Goal: Transaction & Acquisition: Purchase product/service

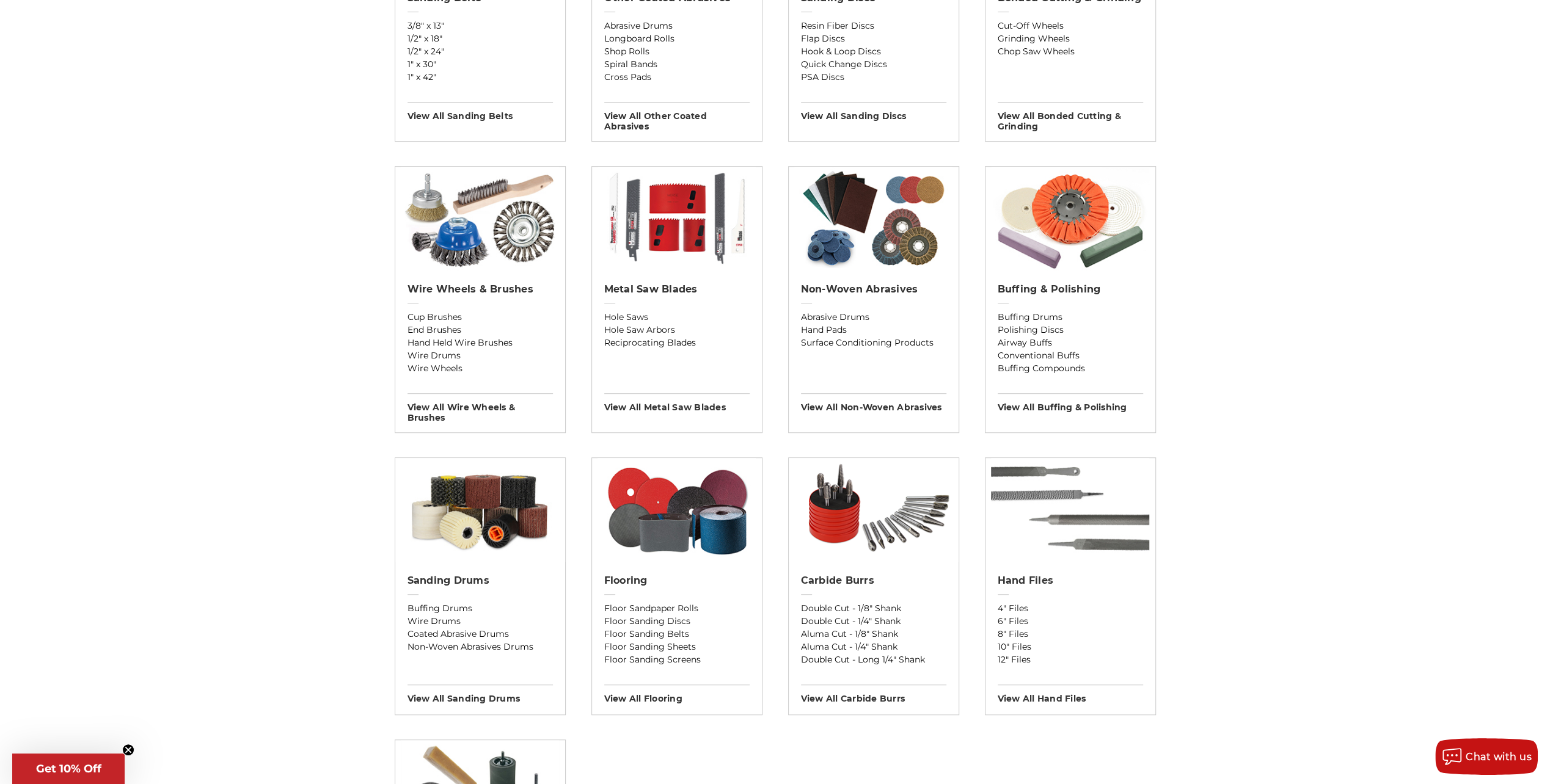
scroll to position [610, 0]
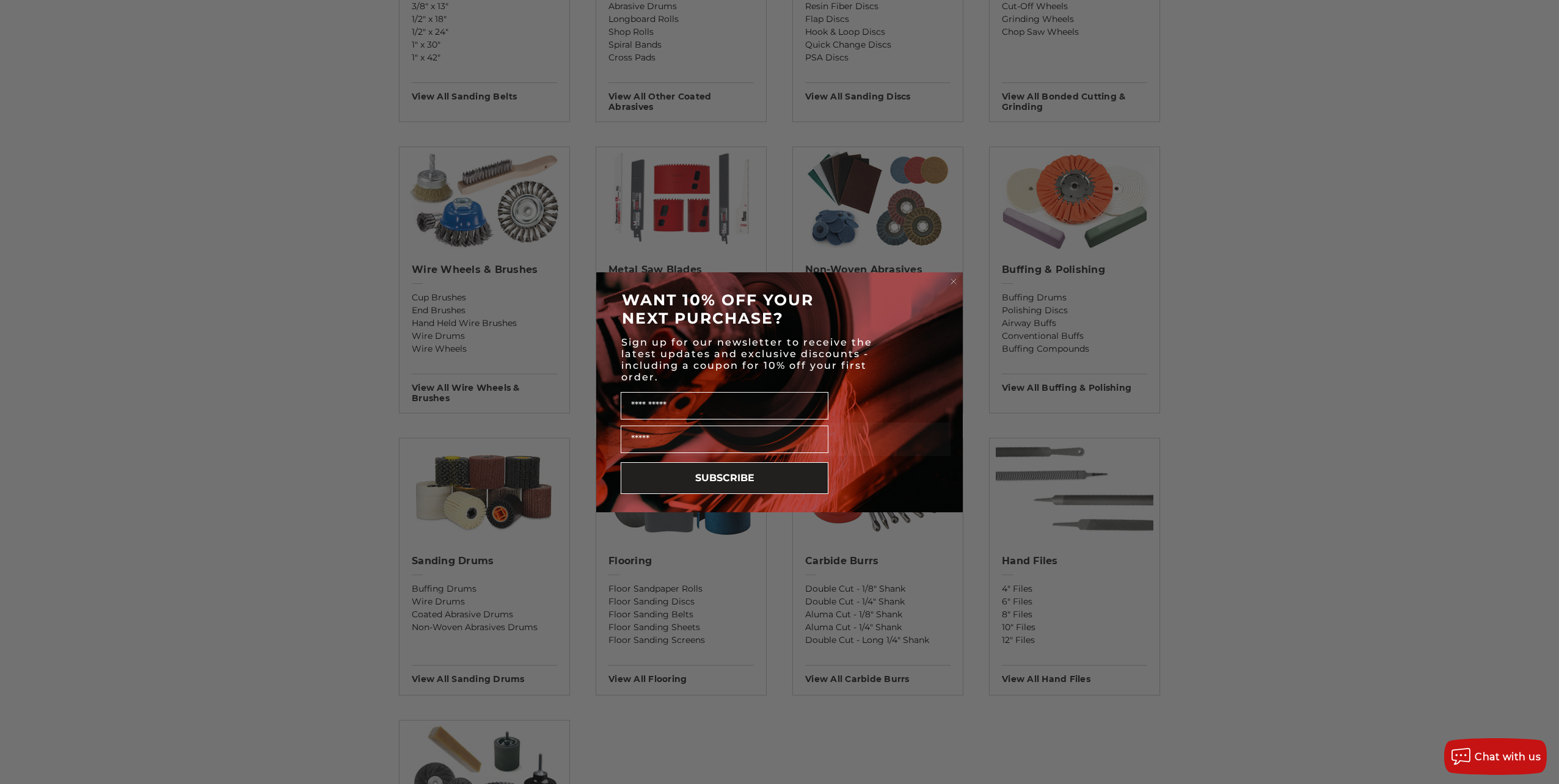
click at [953, 278] on circle "Close dialog" at bounding box center [954, 280] width 12 height 12
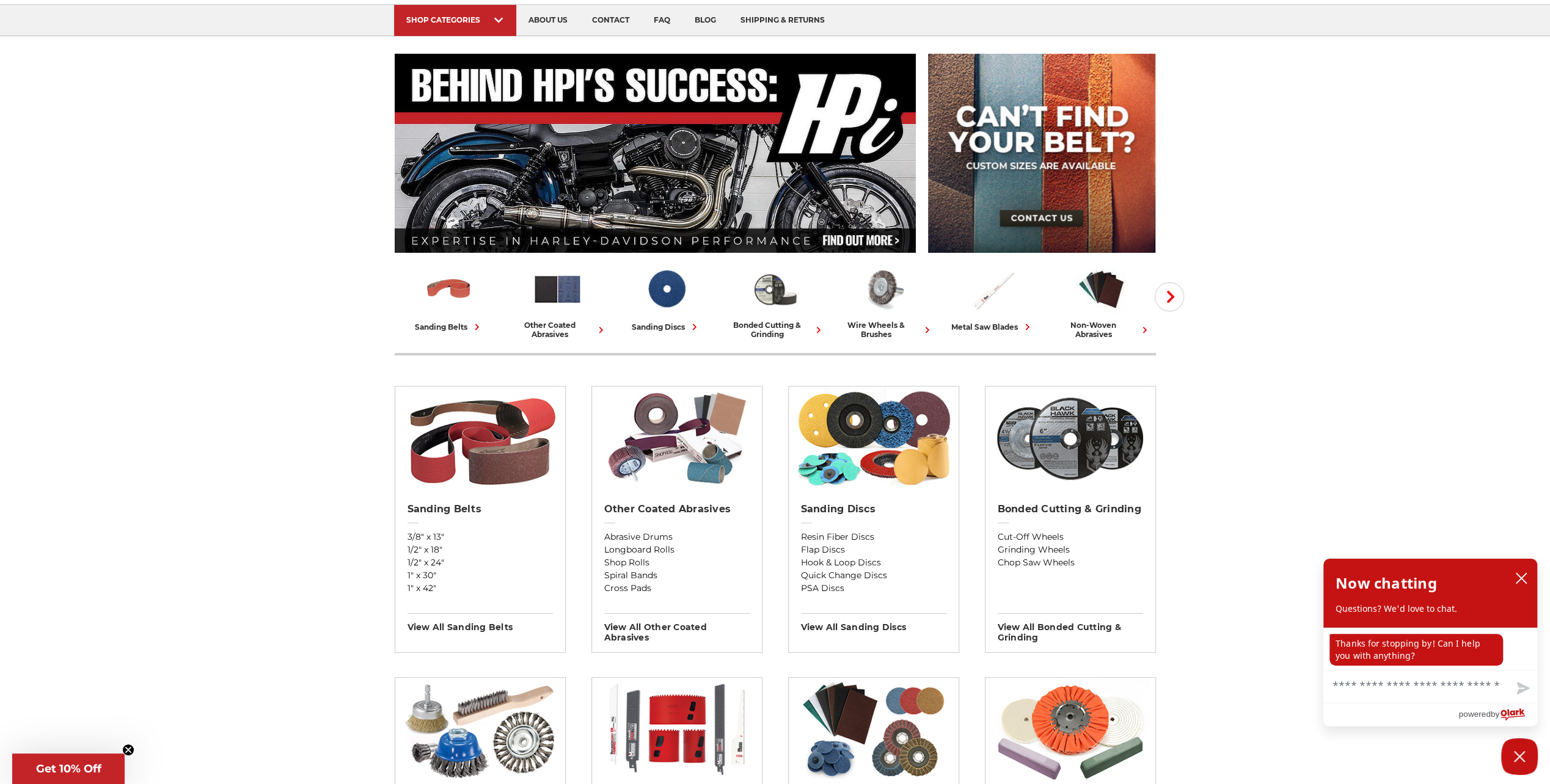
scroll to position [61, 0]
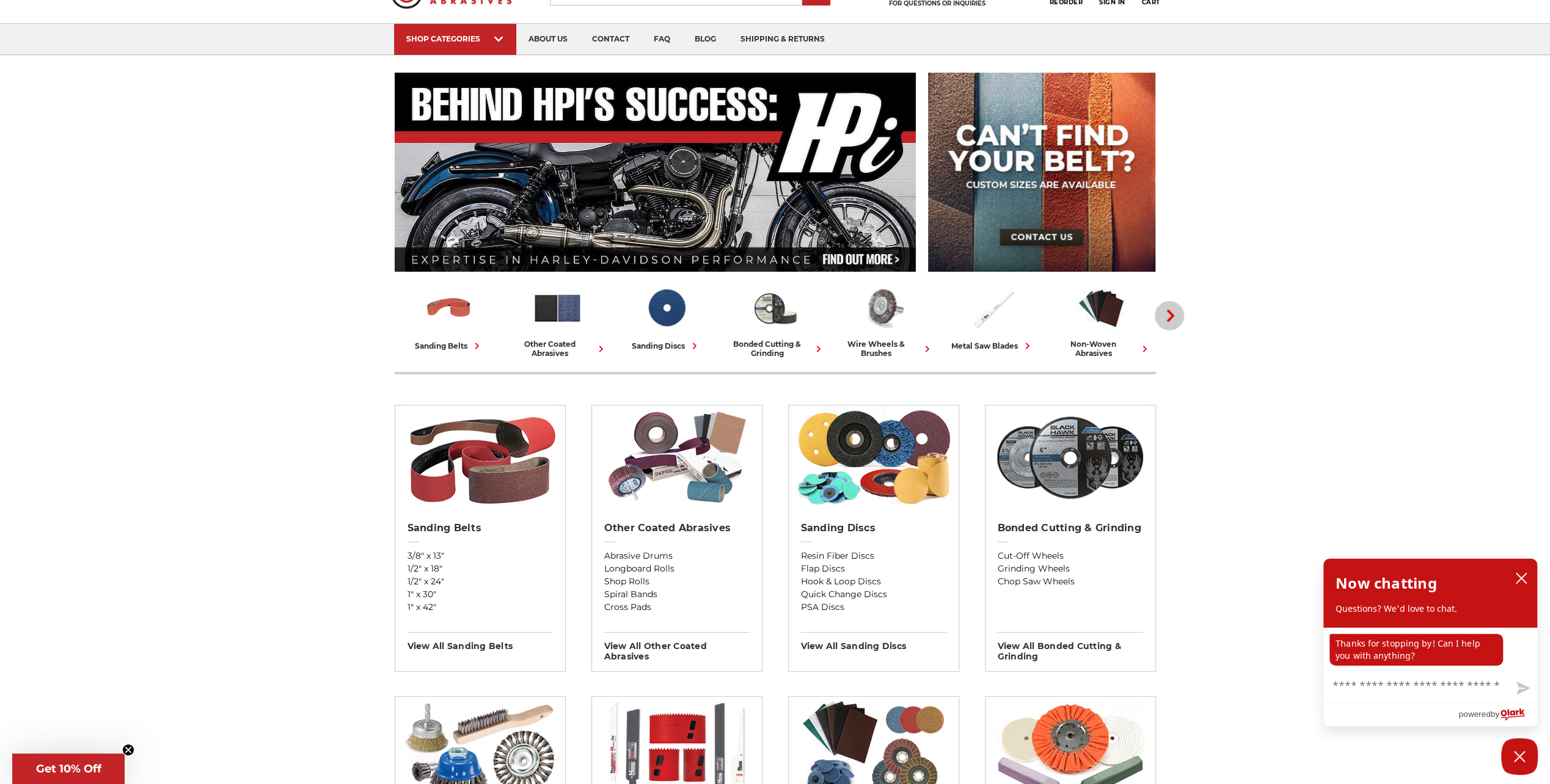
click at [1173, 314] on icon "button" at bounding box center [1171, 316] width 12 height 12
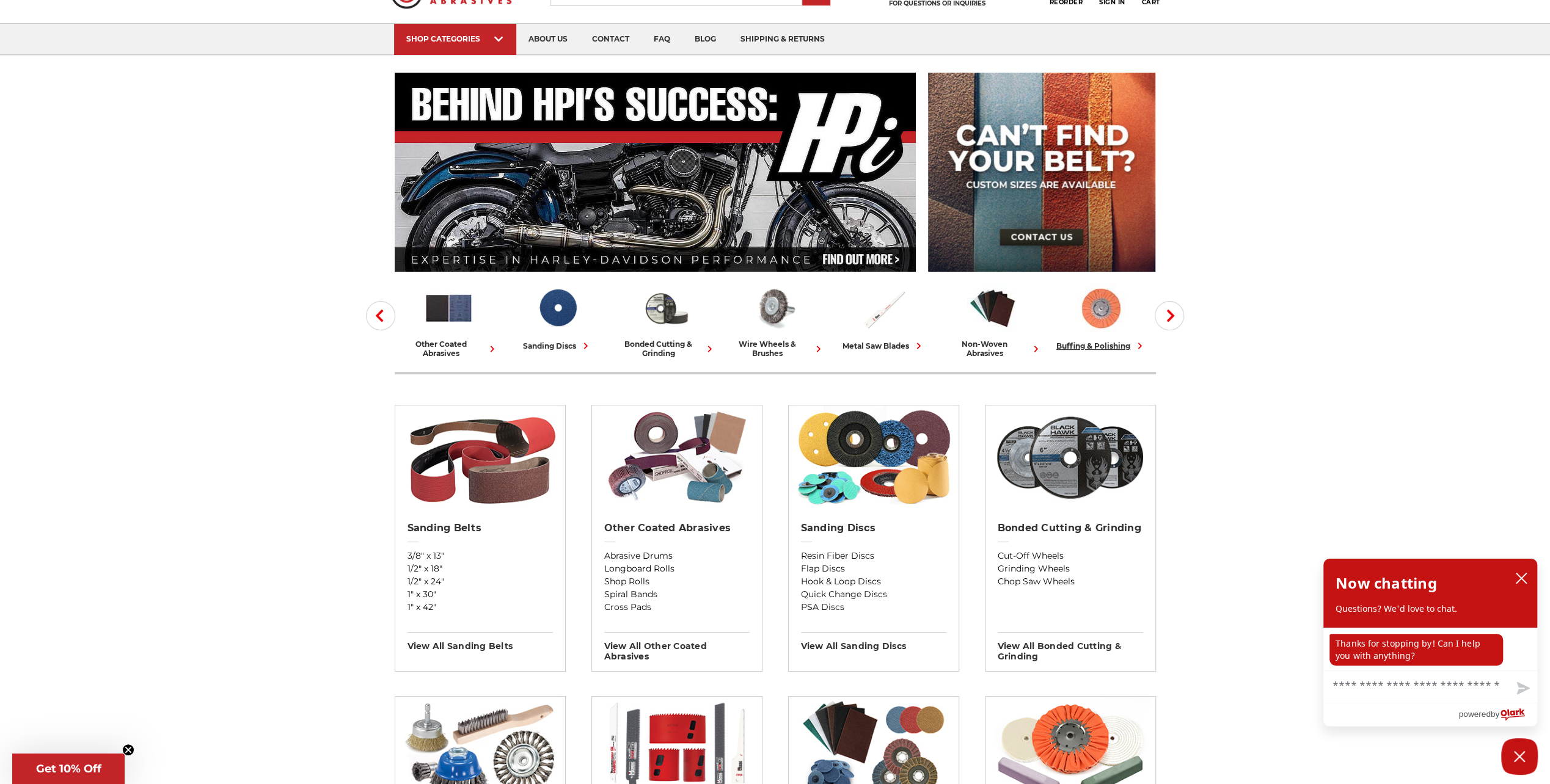
click at [1103, 324] on img at bounding box center [1100, 308] width 51 height 51
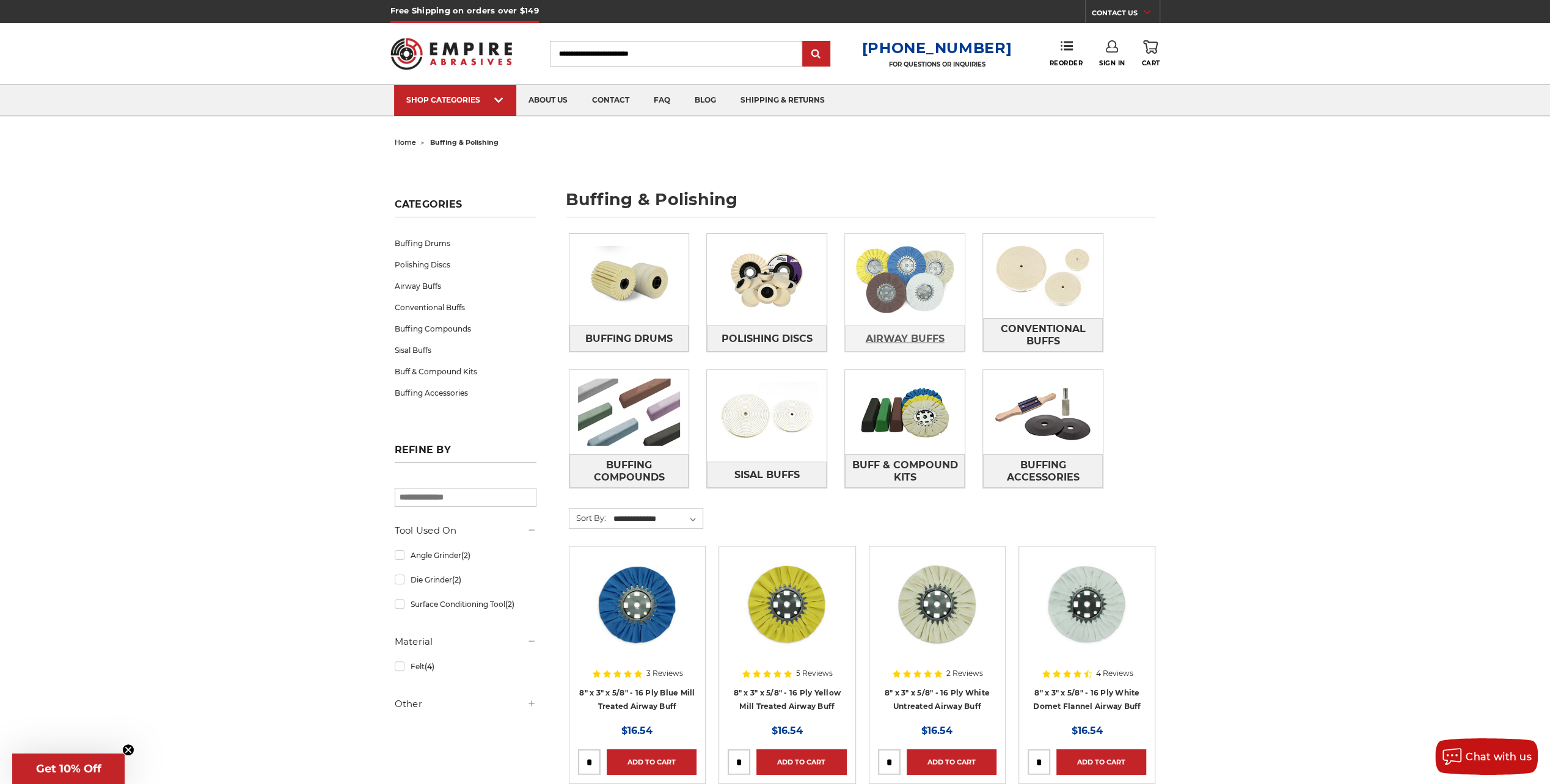
click at [928, 334] on span "Airway Buffs" at bounding box center [905, 338] width 79 height 20
